Goal: Check status: Check status

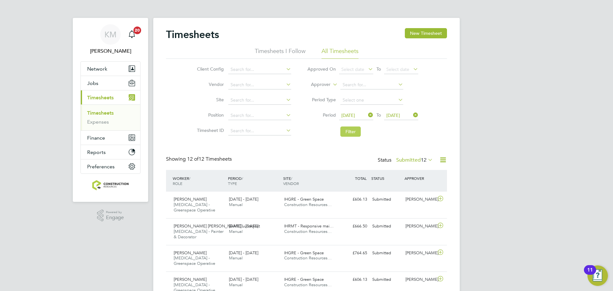
click at [354, 133] on button "Filter" at bounding box center [350, 131] width 20 height 10
click at [412, 162] on label "Submitted 12" at bounding box center [414, 160] width 37 height 6
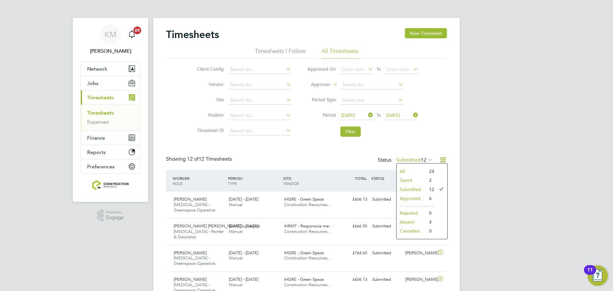
click at [415, 197] on li "Approved" at bounding box center [411, 198] width 29 height 9
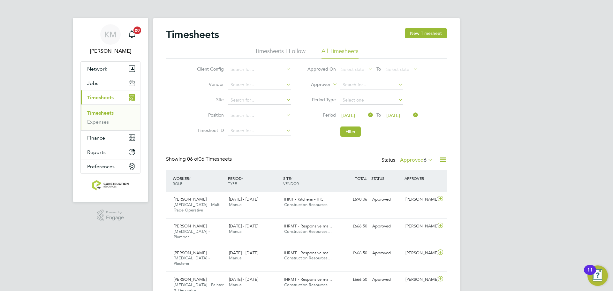
click at [420, 161] on label "Approved 6" at bounding box center [416, 160] width 33 height 6
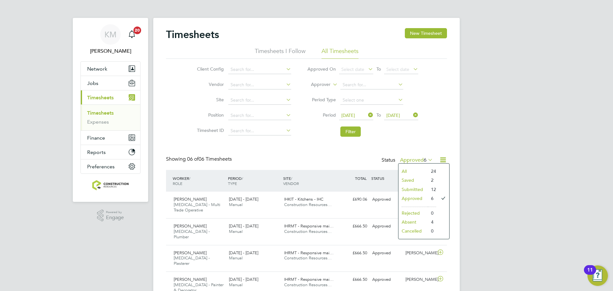
click at [413, 220] on li "Absent" at bounding box center [413, 221] width 29 height 9
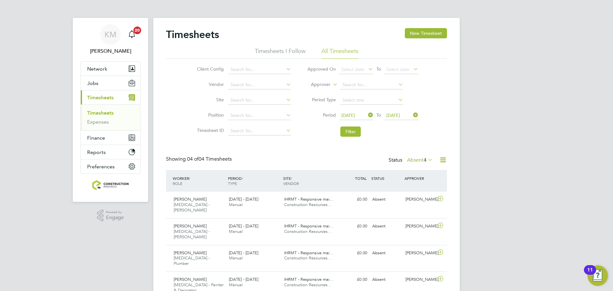
click at [410, 159] on label "Absent 4" at bounding box center [420, 160] width 26 height 6
click at [411, 190] on li "Submitted" at bounding box center [416, 189] width 29 height 9
click at [349, 133] on button "Filter" at bounding box center [350, 131] width 20 height 10
click at [356, 131] on button "Filter" at bounding box center [350, 131] width 20 height 10
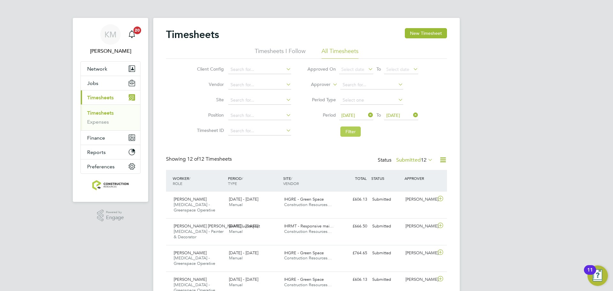
click at [353, 127] on button "Filter" at bounding box center [350, 131] width 20 height 10
